Goal: Task Accomplishment & Management: Manage account settings

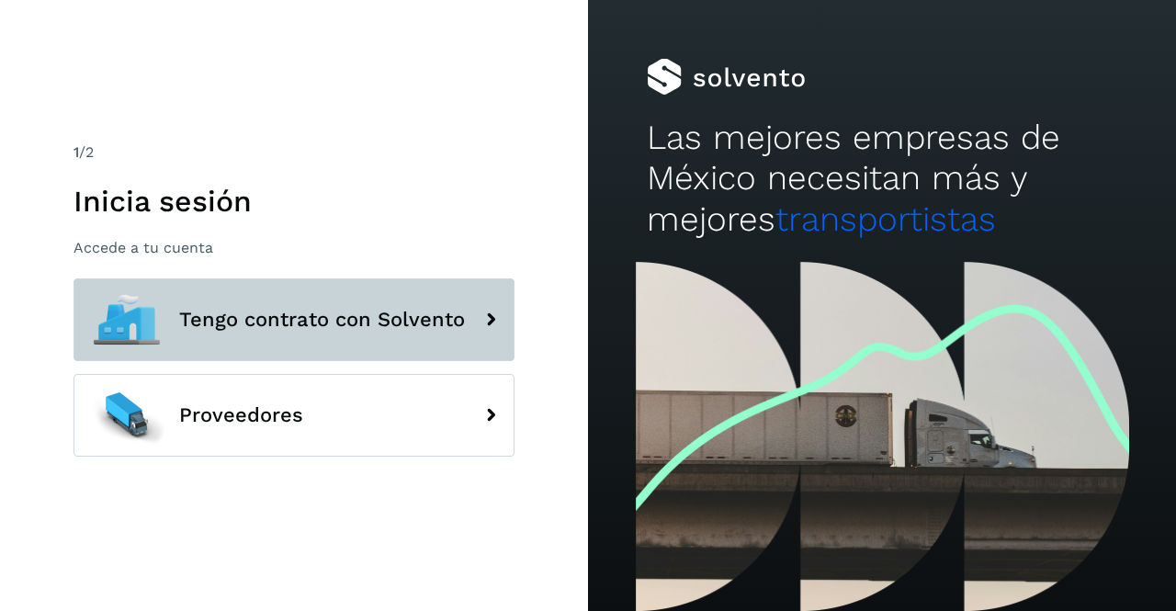
click at [434, 336] on button "Tengo contrato con Solvento" at bounding box center [293, 319] width 441 height 83
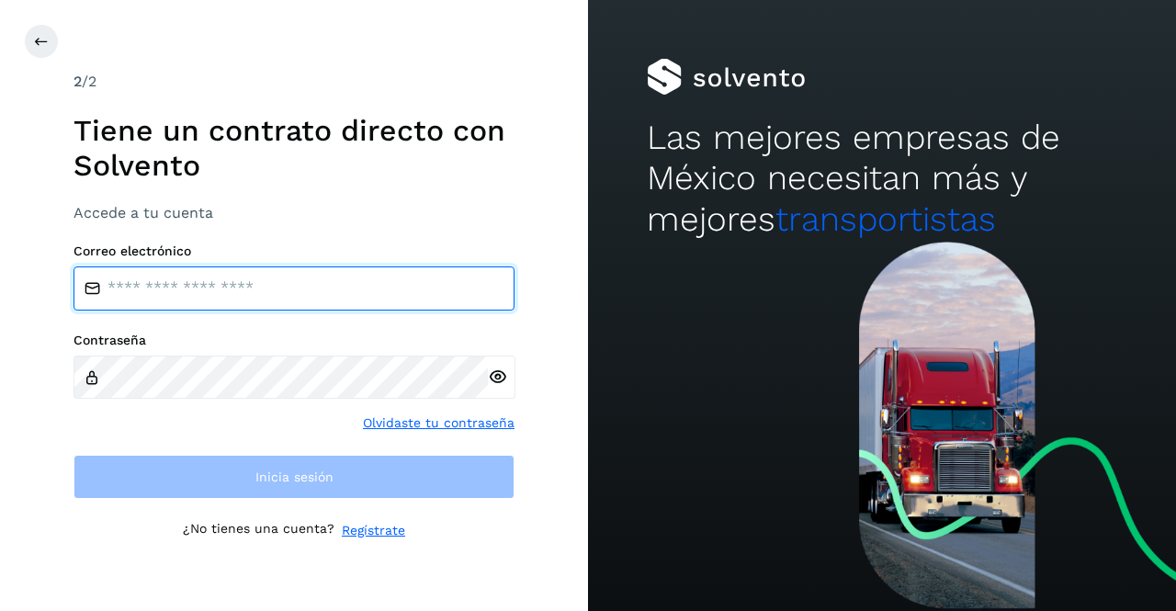
type input "**********"
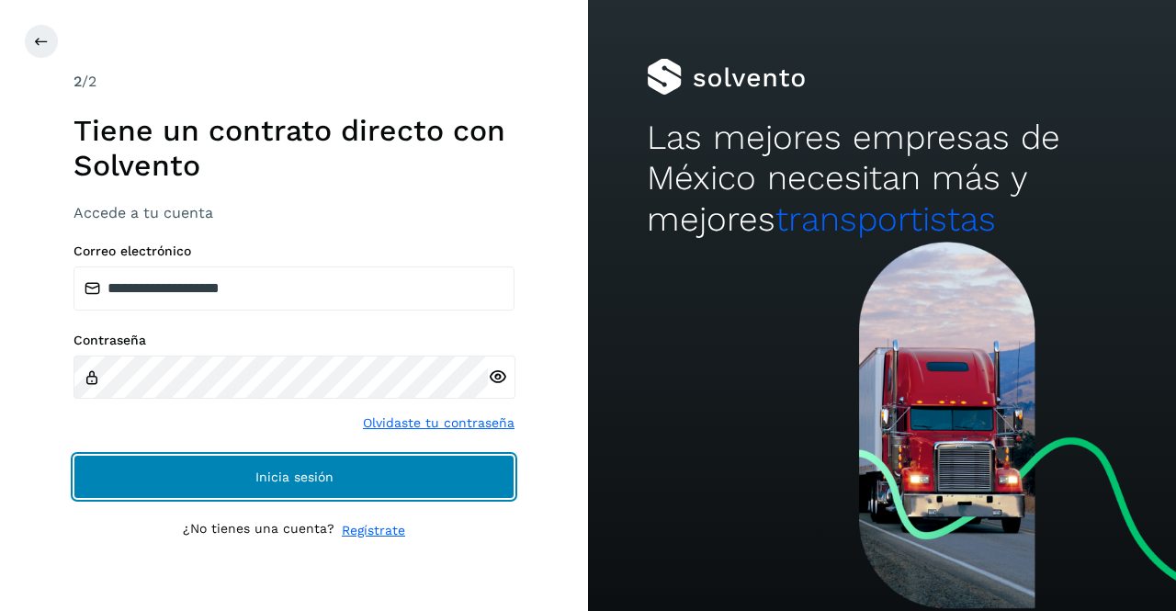
click at [250, 467] on button "Inicia sesión" at bounding box center [293, 477] width 441 height 44
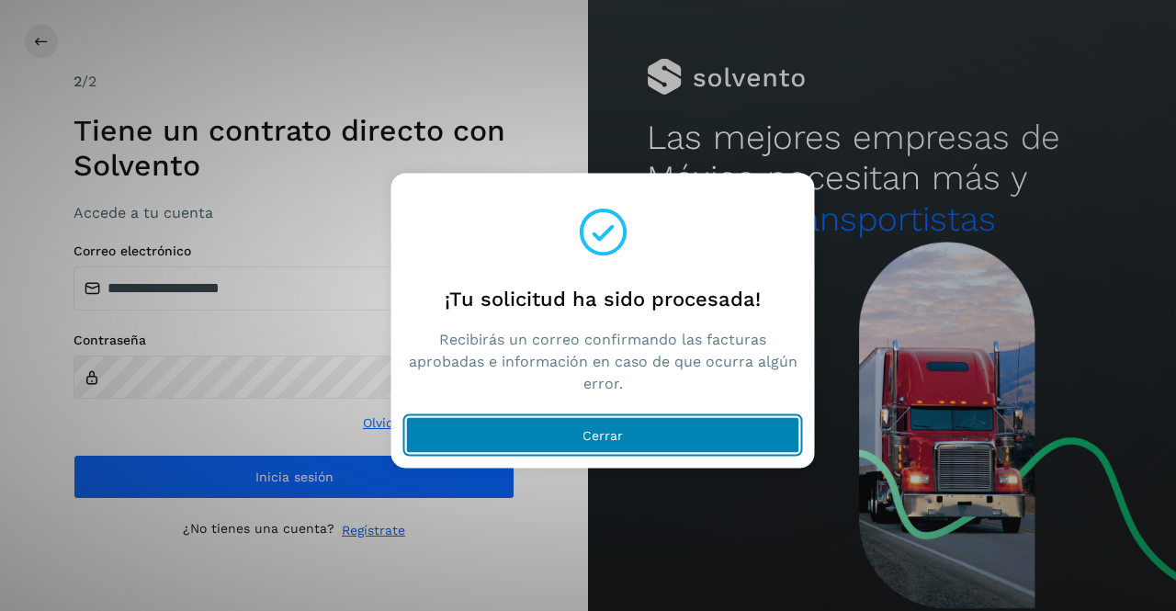
click at [583, 428] on span "Cerrar" at bounding box center [602, 434] width 40 height 13
